Goal: Information Seeking & Learning: Learn about a topic

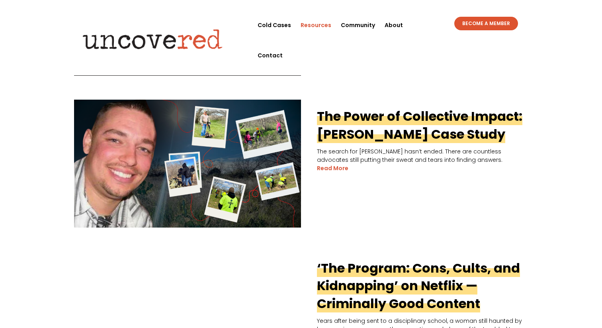
scroll to position [366, 0]
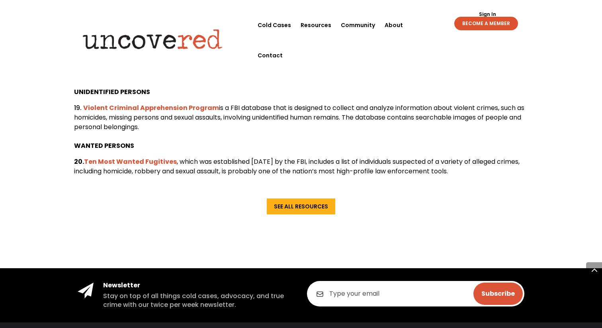
scroll to position [1723, 0]
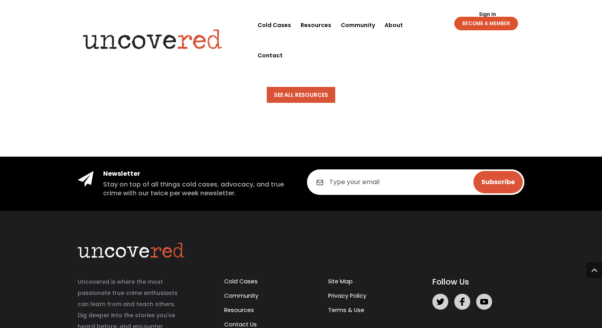
click at [308, 103] on link "See All Resources" at bounding box center [301, 95] width 69 height 16
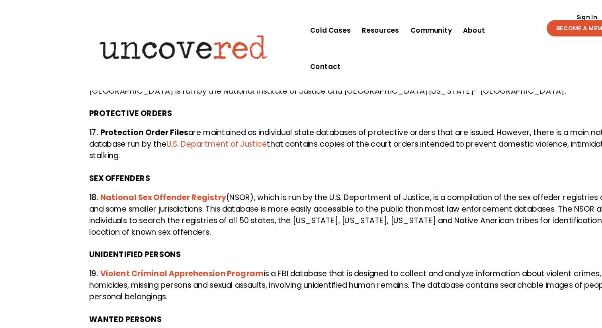
scroll to position [1498, 0]
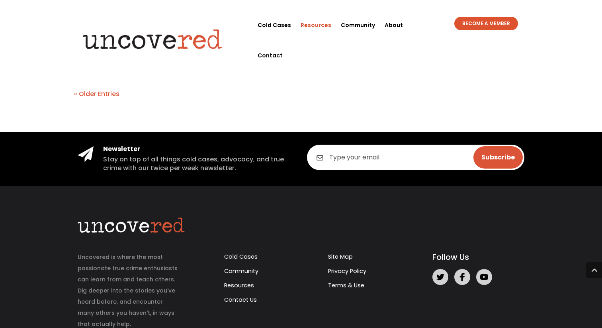
scroll to position [1836, 0]
